Goal: Task Accomplishment & Management: Manage account settings

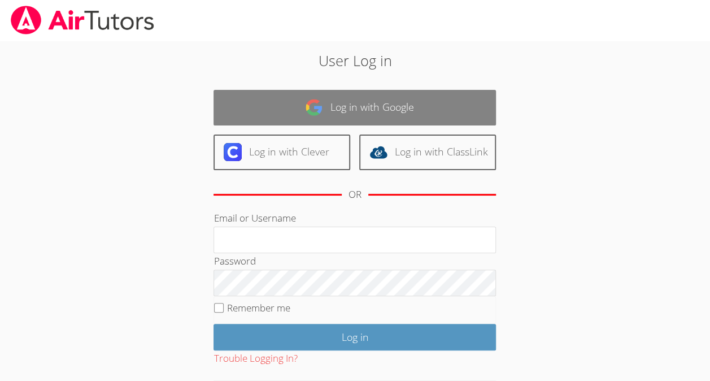
click at [385, 95] on link "Log in with Google" at bounding box center [354, 108] width 282 height 36
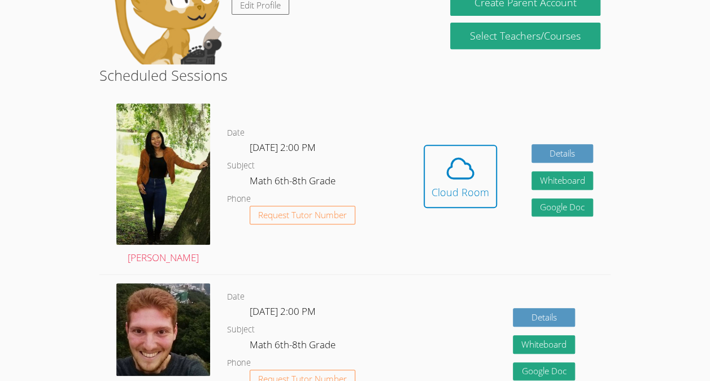
scroll to position [231, 0]
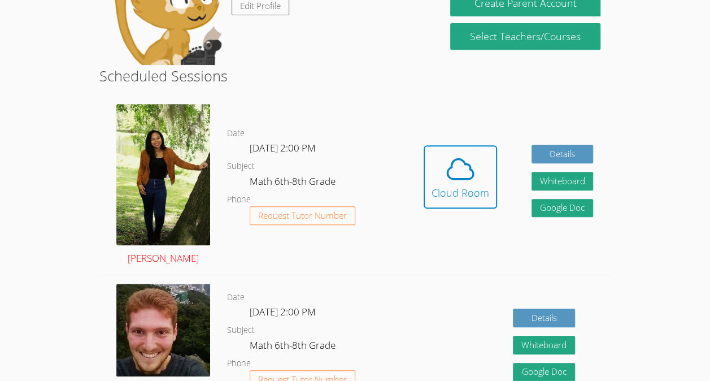
click at [186, 176] on img at bounding box center [163, 174] width 94 height 141
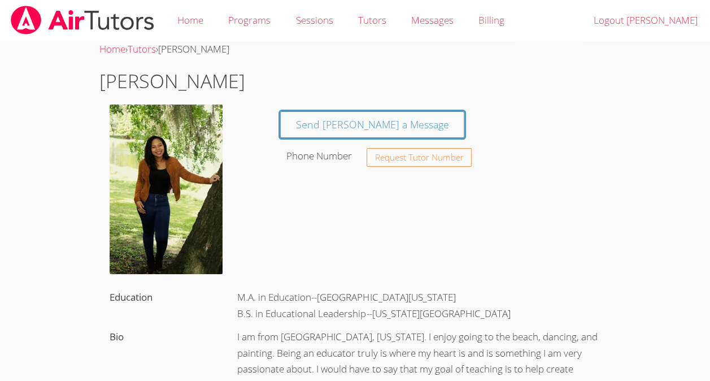
click at [185, 202] on img at bounding box center [166, 188] width 113 height 169
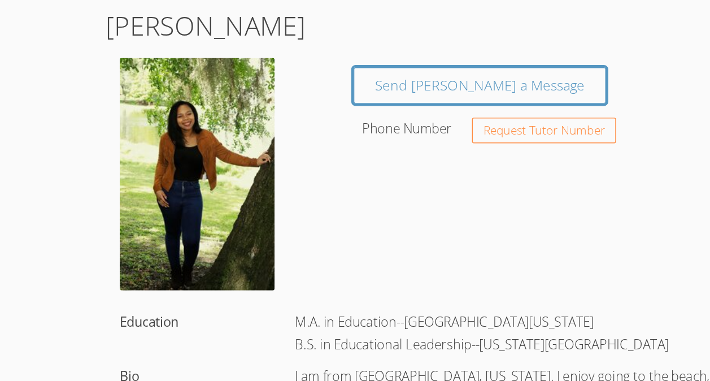
scroll to position [231, 0]
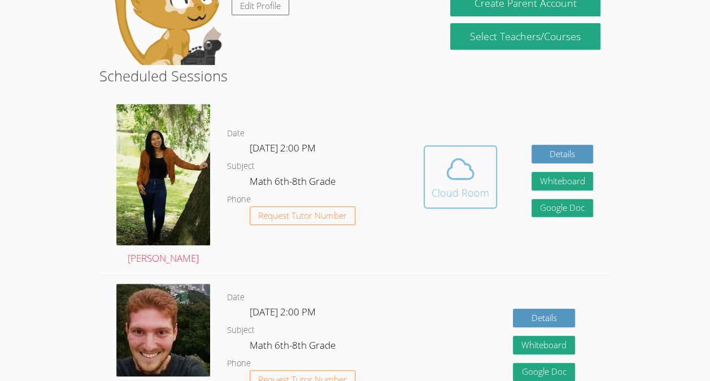
click at [446, 179] on icon at bounding box center [461, 169] width 32 height 32
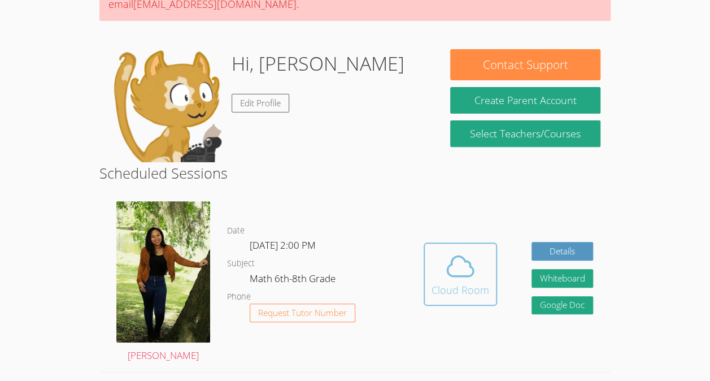
scroll to position [104, 0]
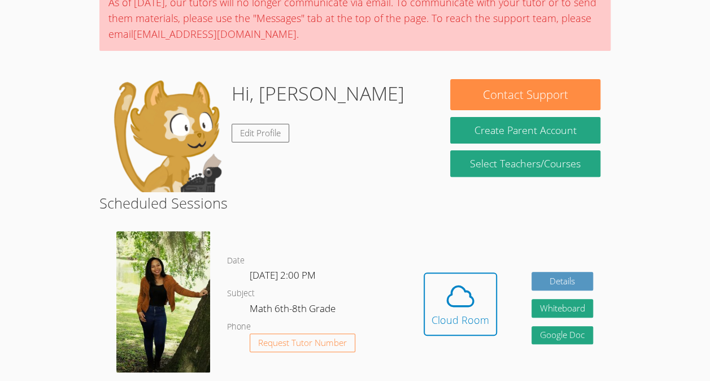
click at [147, 106] on img at bounding box center [166, 135] width 113 height 113
click at [160, 124] on img at bounding box center [166, 135] width 113 height 113
click at [246, 125] on link "Edit Profile" at bounding box center [261, 133] width 58 height 19
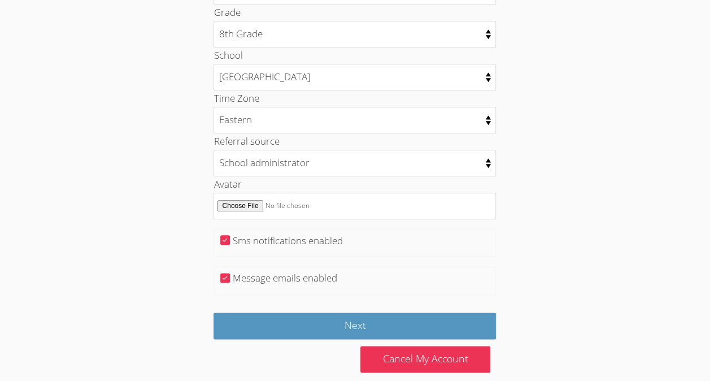
scroll to position [565, 0]
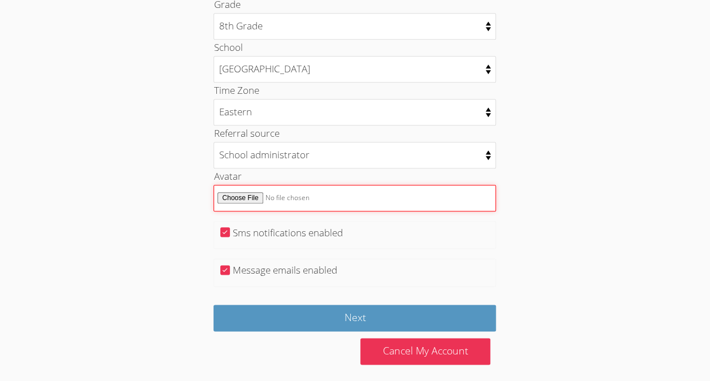
click at [238, 189] on input "Avatar" at bounding box center [354, 198] width 282 height 27
type input "C:\fakepath\Screenshot 2025-09-22 141012.png"
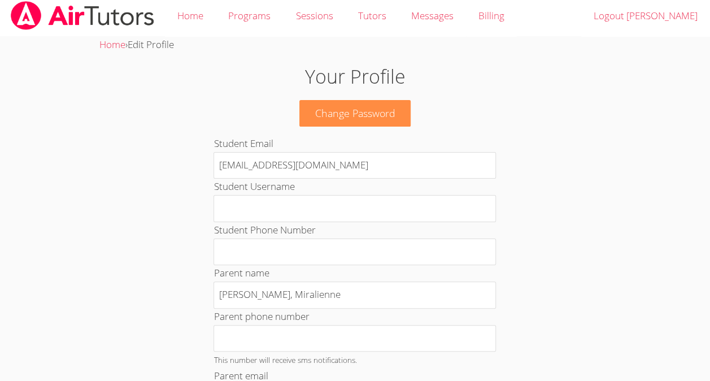
scroll to position [0, 0]
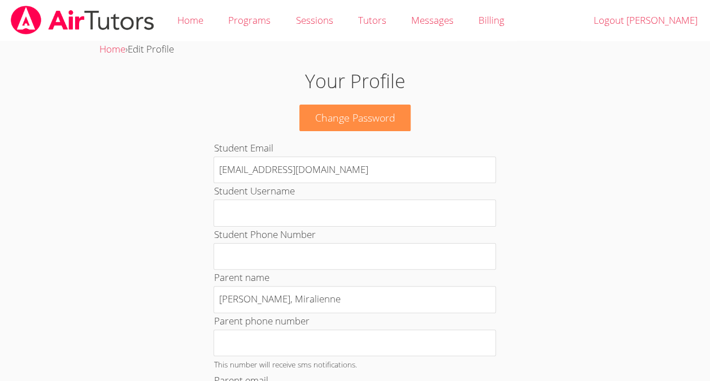
click at [11, 8] on img at bounding box center [83, 20] width 146 height 29
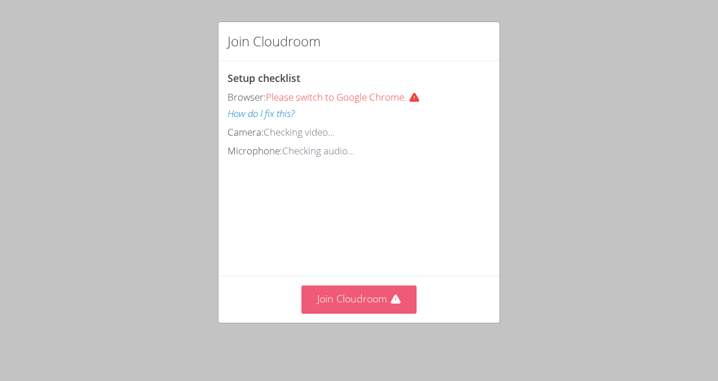
click at [350, 290] on button "Join Cloudroom" at bounding box center [360, 299] width 116 height 28
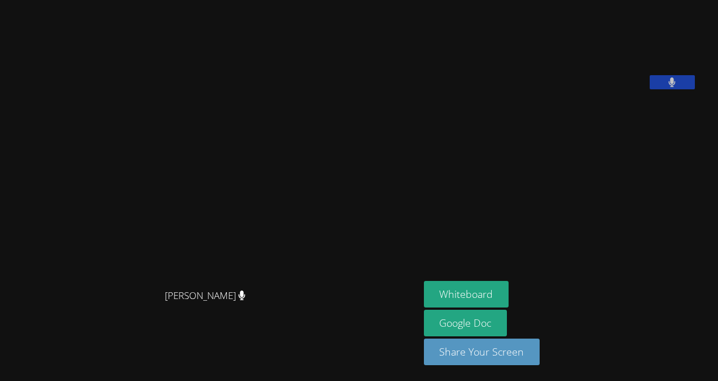
click at [594, 89] on video at bounding box center [508, 47] width 169 height 85
click at [676, 87] on icon at bounding box center [672, 82] width 7 height 10
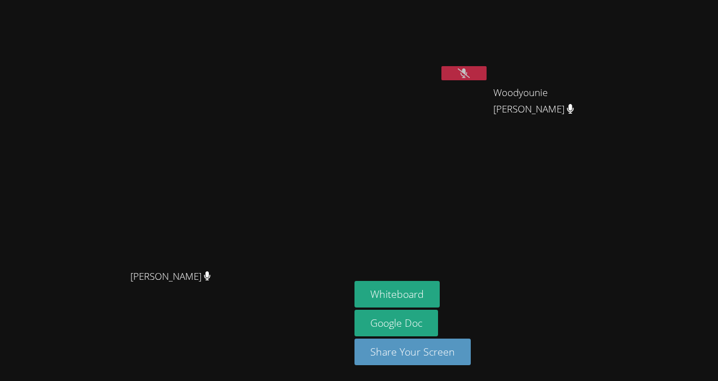
click at [489, 39] on video at bounding box center [422, 43] width 134 height 76
click at [489, 80] on video at bounding box center [422, 43] width 134 height 76
click at [470, 71] on icon at bounding box center [464, 73] width 12 height 10
click at [466, 275] on aside "[PERSON_NAME] [PERSON_NAME] [PERSON_NAME] Whiteboard Google Doc Share Your Scre…" at bounding box center [491, 190] width 282 height 381
click at [440, 300] on button "Whiteboard" at bounding box center [397, 294] width 85 height 27
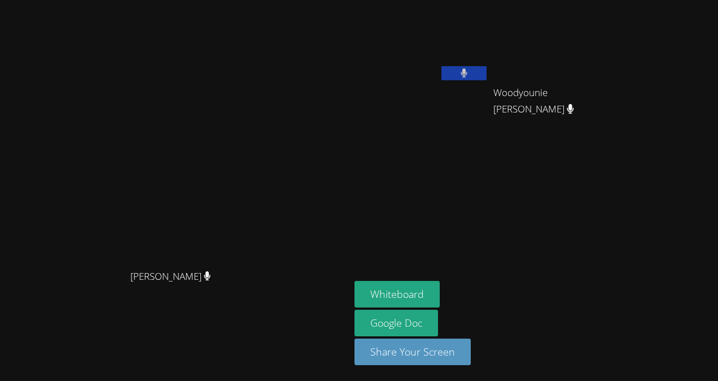
click at [487, 69] on button at bounding box center [464, 73] width 45 height 14
click at [489, 93] on div "Jean Henry" at bounding box center [422, 65] width 134 height 121
click at [487, 68] on button at bounding box center [464, 73] width 45 height 14
click at [487, 66] on button at bounding box center [464, 73] width 45 height 14
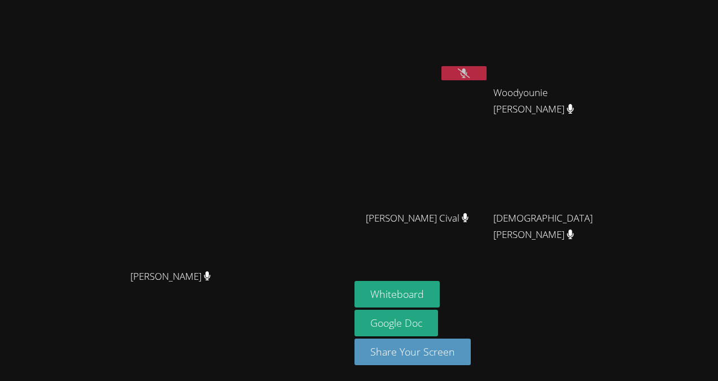
click at [470, 73] on icon at bounding box center [464, 73] width 12 height 10
click at [487, 71] on button at bounding box center [464, 73] width 45 height 14
click at [440, 298] on button "Whiteboard" at bounding box center [397, 294] width 85 height 27
click at [470, 75] on icon at bounding box center [464, 73] width 12 height 10
click at [468, 72] on icon at bounding box center [464, 73] width 7 height 10
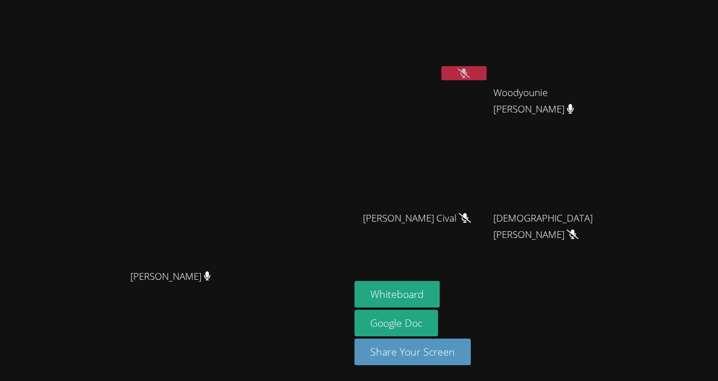
click at [487, 70] on button at bounding box center [464, 73] width 45 height 14
click at [440, 296] on button "Whiteboard" at bounding box center [397, 294] width 85 height 27
click at [487, 81] on div at bounding box center [464, 74] width 45 height 17
click at [487, 78] on button at bounding box center [464, 73] width 45 height 14
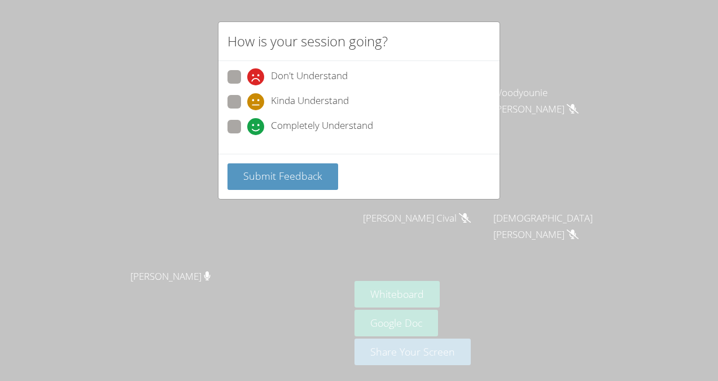
click at [321, 125] on span "Completely Understand" at bounding box center [322, 126] width 102 height 17
click at [257, 125] on input "Completely Understand" at bounding box center [252, 125] width 10 height 10
radio input "true"
click at [300, 157] on div "Submit Feedback" at bounding box center [359, 176] width 281 height 45
click at [300, 173] on span "Submit Feedback" at bounding box center [282, 176] width 79 height 14
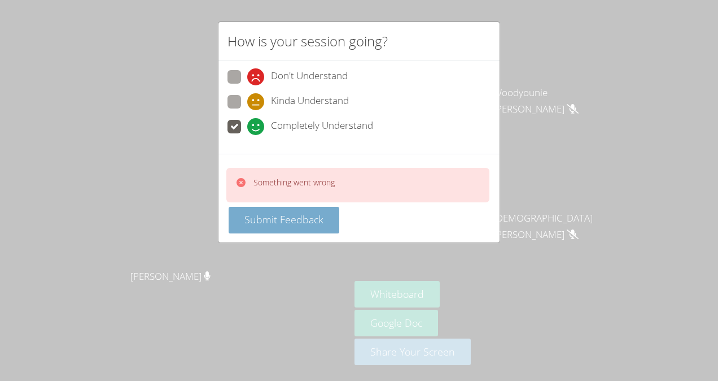
click at [283, 221] on span "Submit Feedback" at bounding box center [284, 219] width 79 height 14
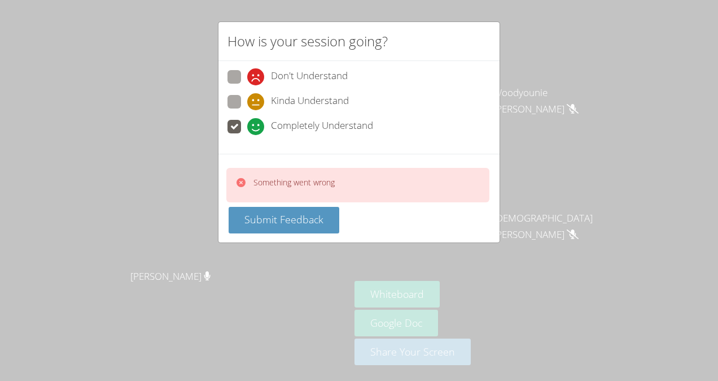
click at [321, 177] on p "Something went wrong" at bounding box center [294, 182] width 81 height 11
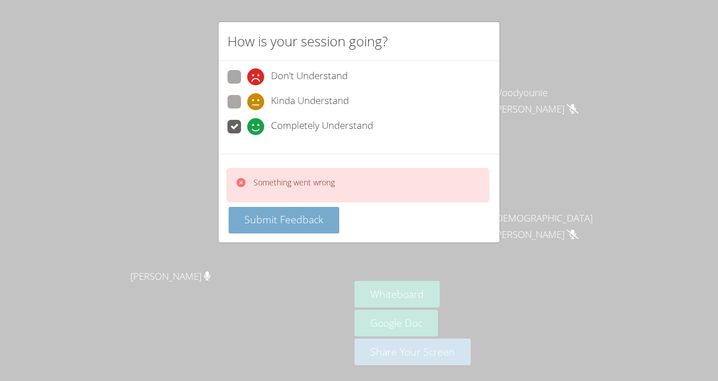
click at [262, 218] on span "Submit Feedback" at bounding box center [284, 219] width 79 height 14
click at [267, 219] on span "Submit Feedback" at bounding box center [284, 219] width 79 height 14
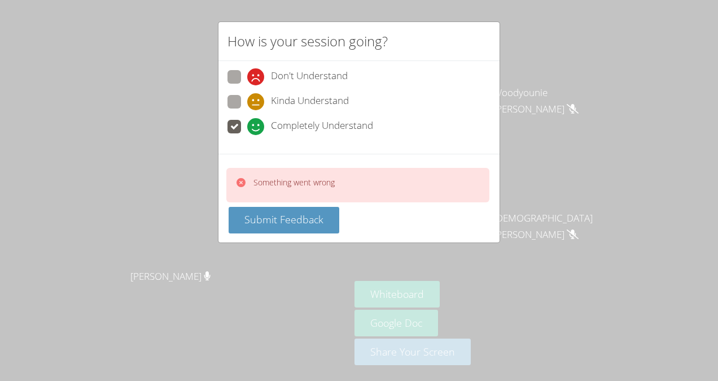
click at [247, 135] on span at bounding box center [247, 135] width 0 height 0
click at [247, 123] on input "Completely Understand" at bounding box center [252, 125] width 10 height 10
click at [247, 110] on span at bounding box center [247, 110] width 0 height 0
click at [247, 104] on input "Kinda Understand" at bounding box center [252, 100] width 10 height 10
radio input "true"
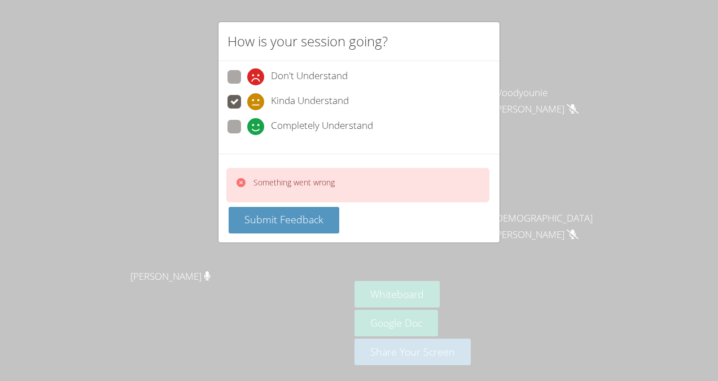
click at [228, 135] on div "Completely Understand" at bounding box center [359, 130] width 263 height 20
click at [247, 135] on span at bounding box center [247, 135] width 0 height 0
click at [247, 128] on input "Completely Understand" at bounding box center [252, 125] width 10 height 10
radio input "true"
click at [246, 178] on icon at bounding box center [241, 182] width 11 height 11
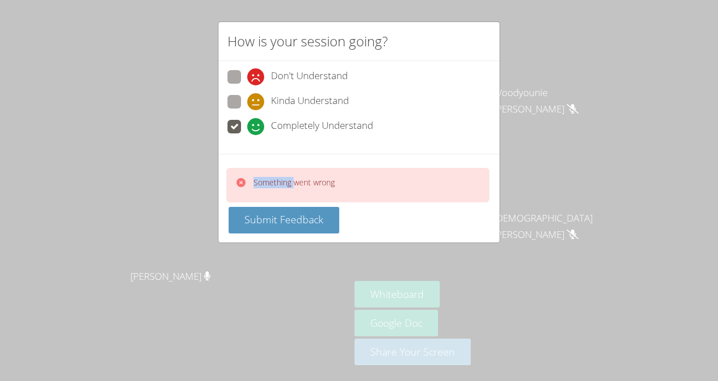
click at [246, 178] on icon at bounding box center [241, 182] width 11 height 11
drag, startPoint x: 246, startPoint y: 178, endPoint x: 223, endPoint y: 188, distance: 25.6
click at [223, 188] on div "Something went wrong Submit Feedback" at bounding box center [359, 198] width 281 height 89
click at [267, 168] on div "Something went wrong" at bounding box center [357, 185] width 263 height 34
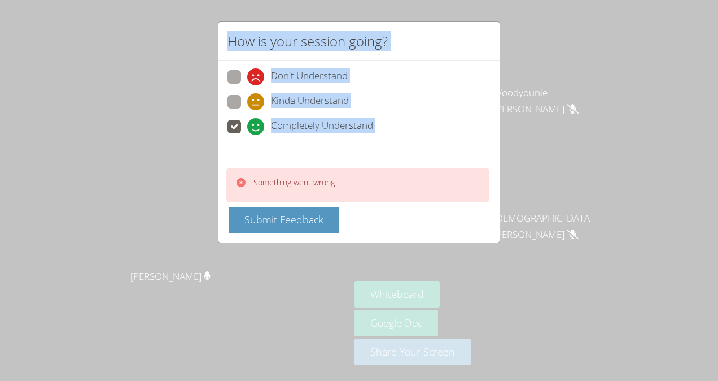
click at [267, 168] on body "Amanda Paul Amanda Paul Jean Henry Woodyounie Laguerre Woodyounie Laguerre Even…" at bounding box center [359, 190] width 718 height 381
click at [259, 159] on div at bounding box center [259, 159] width 0 height 0
click at [267, 168] on div "Something went wrong" at bounding box center [357, 185] width 263 height 34
drag, startPoint x: 267, startPoint y: 168, endPoint x: 253, endPoint y: 219, distance: 52.6
click at [259, 159] on div at bounding box center [259, 159] width 0 height 0
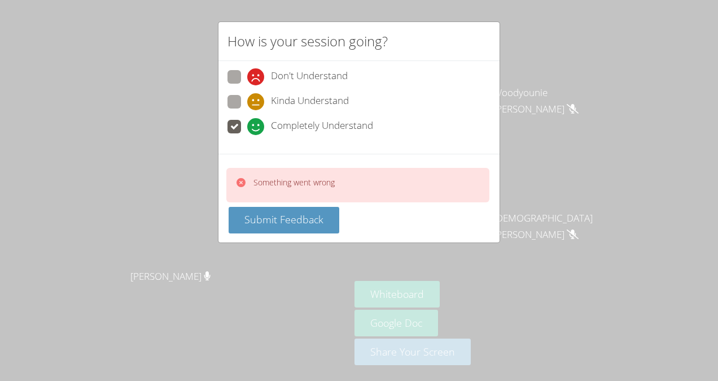
click at [354, 218] on div "Submit Feedback" at bounding box center [360, 220] width 263 height 27
click at [551, 67] on div "How is your session going? Don't Understand Kinda Understand Completely Underst…" at bounding box center [359, 190] width 718 height 381
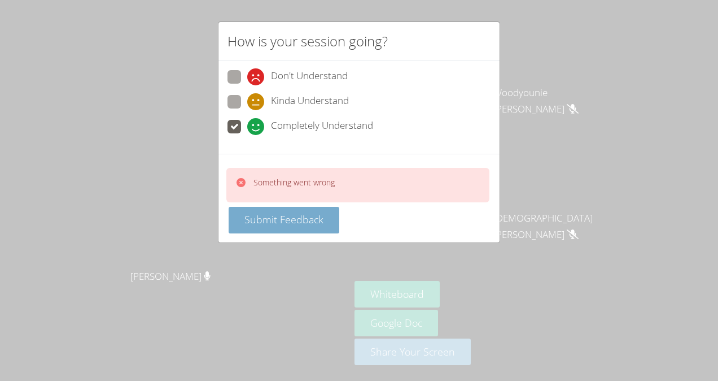
click at [295, 212] on span "Submit Feedback" at bounding box center [284, 219] width 79 height 14
click at [274, 226] on button "Submit Feedback" at bounding box center [284, 220] width 111 height 27
click at [280, 229] on button "Submit Feedback" at bounding box center [284, 220] width 111 height 27
click at [281, 228] on button "Submit Feedback" at bounding box center [284, 220] width 111 height 27
click at [271, 227] on button "Submit Feedback" at bounding box center [284, 220] width 111 height 27
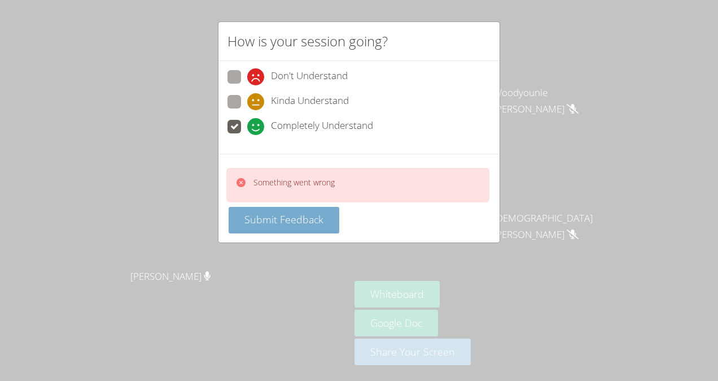
click at [300, 212] on span "Submit Feedback" at bounding box center [284, 219] width 79 height 14
click at [299, 229] on button "Submit Feedback" at bounding box center [284, 220] width 111 height 27
click at [316, 215] on span "Submit Feedback" at bounding box center [284, 219] width 79 height 14
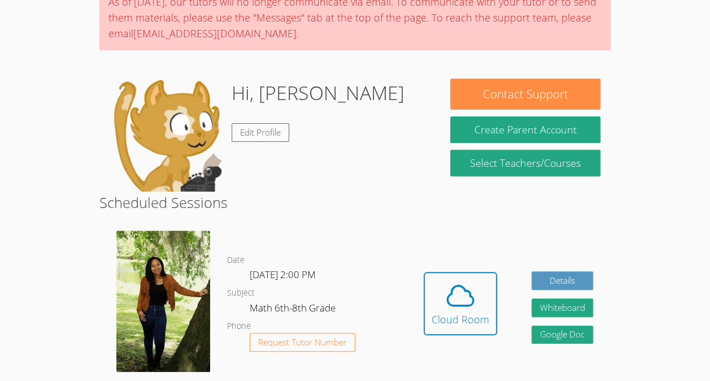
scroll to position [117, 0]
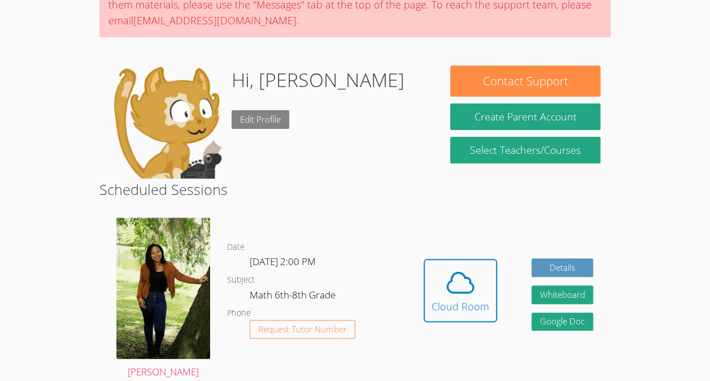
click at [235, 114] on link "Edit Profile" at bounding box center [261, 119] width 58 height 19
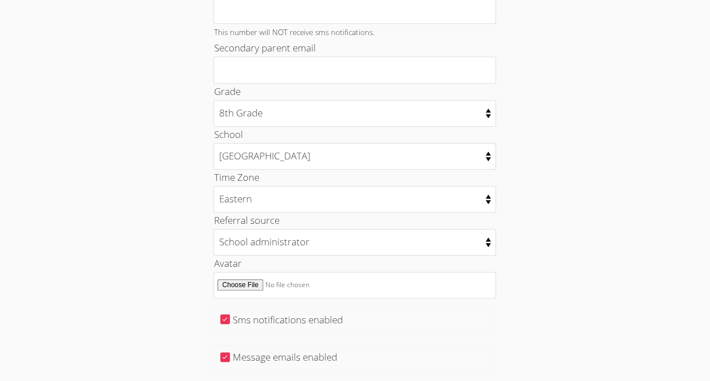
click at [90, 206] on div "Home › Edit Profile Your Profile Change Password Student Email henryj44523@stud…" at bounding box center [355, 10] width 533 height 895
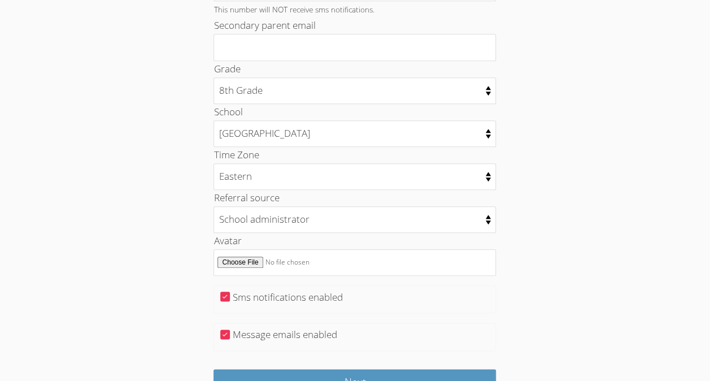
scroll to position [533, 0]
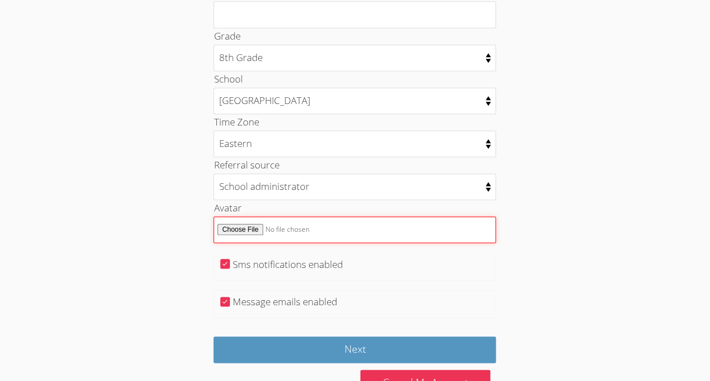
click at [228, 222] on input "Avatar" at bounding box center [354, 229] width 282 height 27
type input "C:\fakepath\Screenshot 2025-09-22 141012.png"
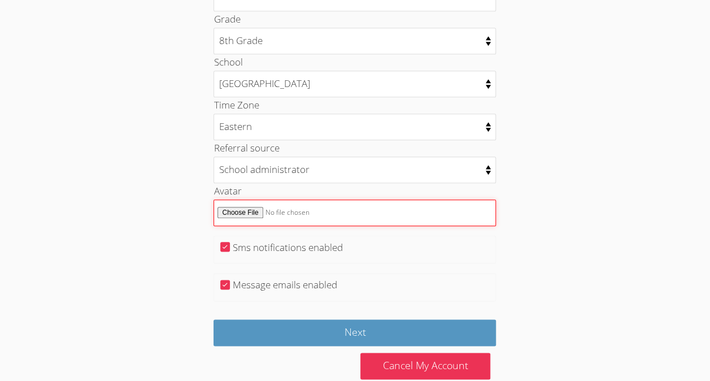
scroll to position [559, 0]
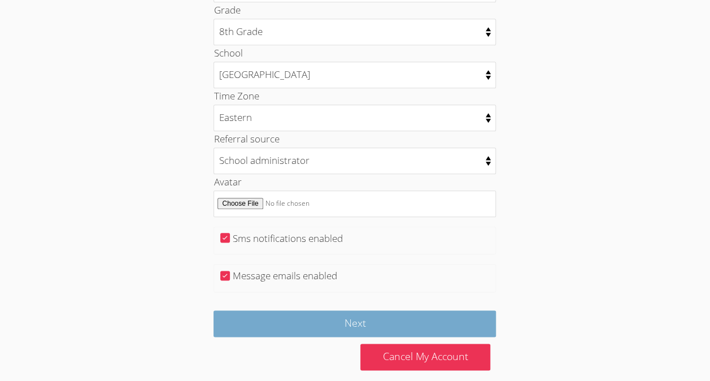
click at [234, 318] on input "Next" at bounding box center [354, 323] width 282 height 27
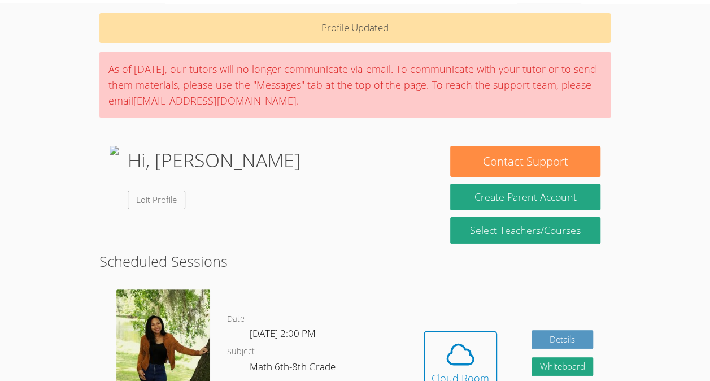
scroll to position [38, 0]
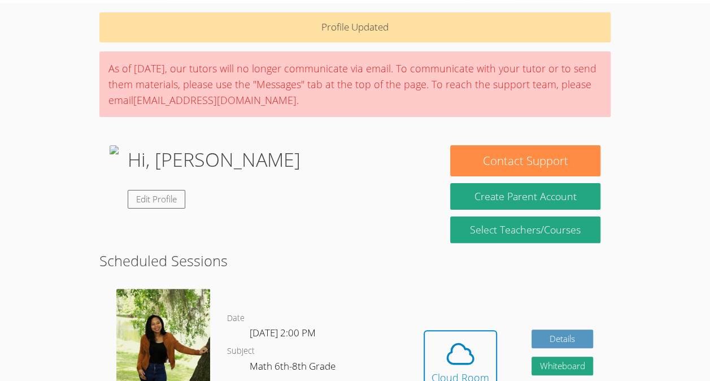
click at [119, 208] on img at bounding box center [114, 176] width 9 height 63
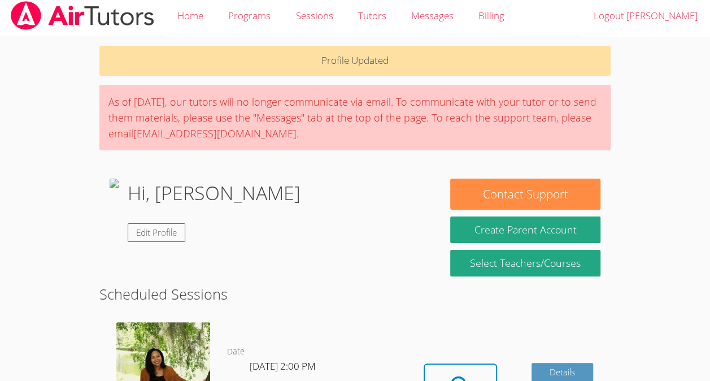
scroll to position [0, 0]
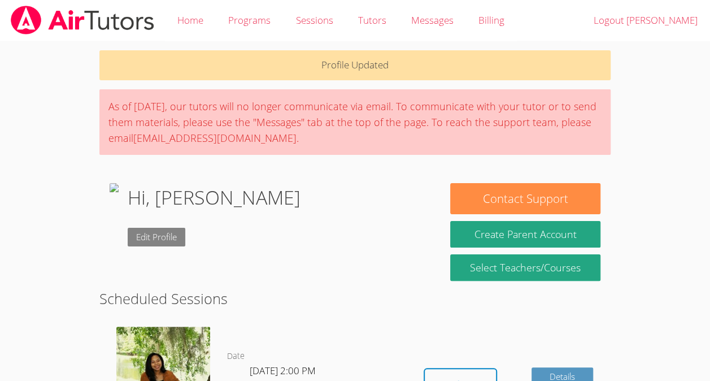
click at [185, 241] on link "Edit Profile" at bounding box center [157, 237] width 58 height 19
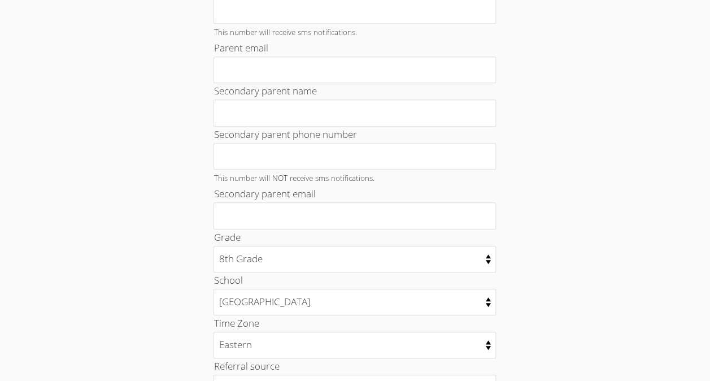
scroll to position [565, 0]
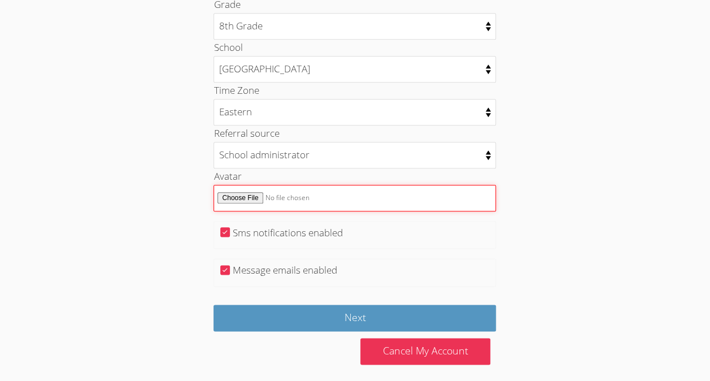
click at [239, 185] on input "Avatar" at bounding box center [354, 198] width 282 height 27
type input "C:\fakepath\Screenshot 2025-09-26 141036.png"
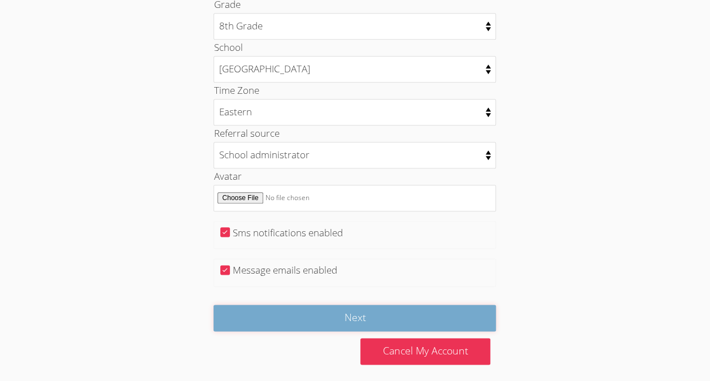
click at [348, 316] on input "Next" at bounding box center [354, 317] width 282 height 27
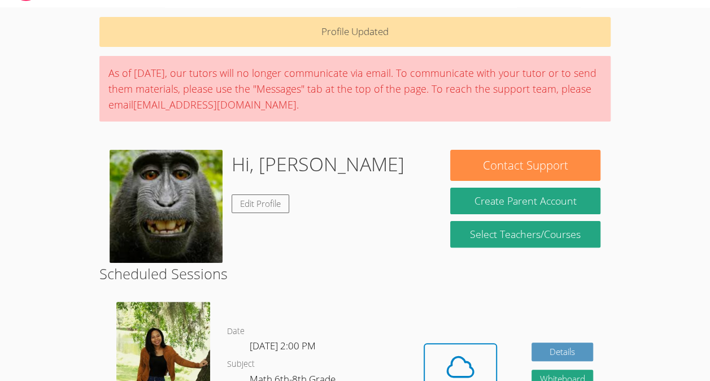
scroll to position [34, 0]
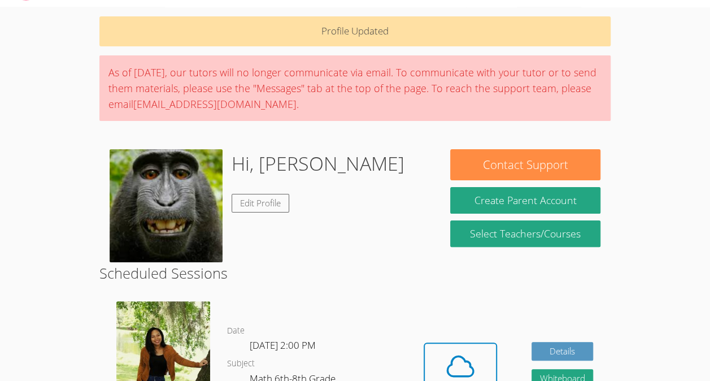
click at [177, 256] on img at bounding box center [166, 205] width 113 height 113
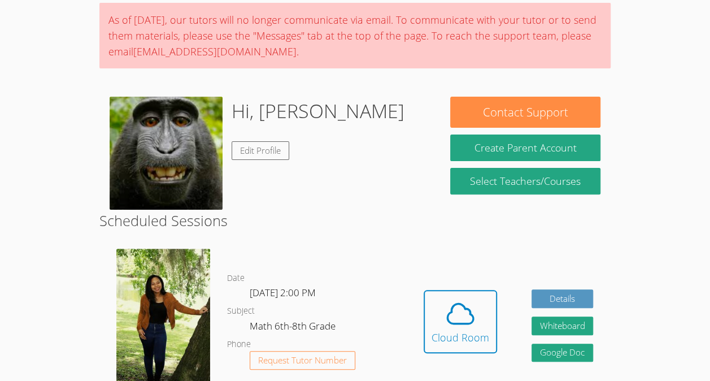
scroll to position [86, 0]
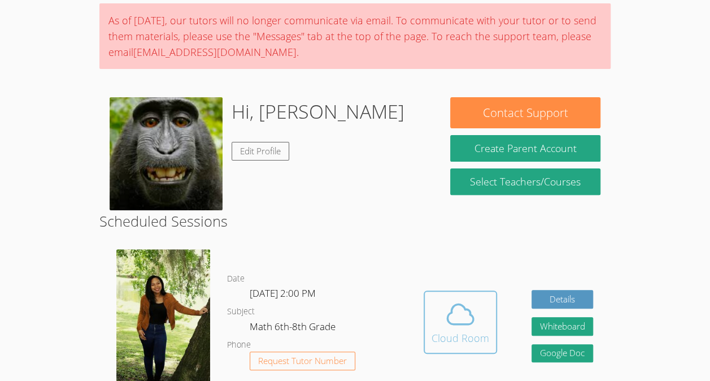
click at [454, 309] on icon at bounding box center [461, 314] width 32 height 32
